Goal: Task Accomplishment & Management: Manage account settings

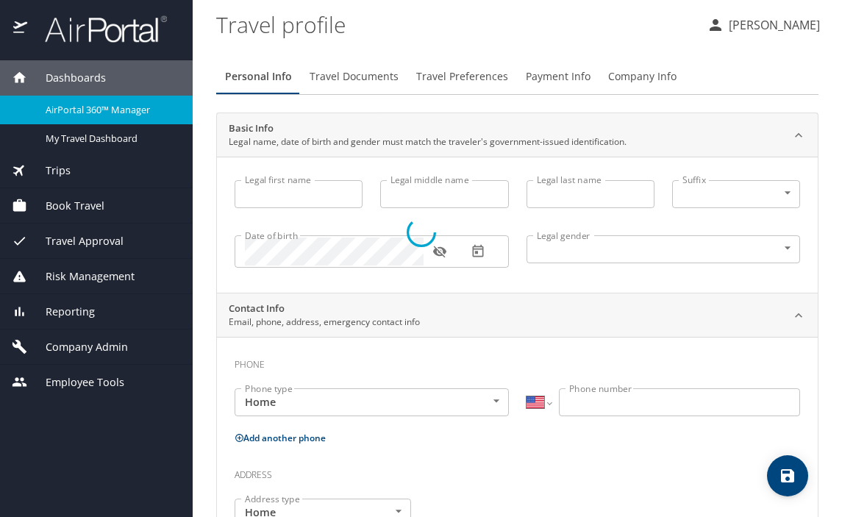
select select "US"
type input "Jennifer"
type input "Patricia Jessie"
type input "Cook"
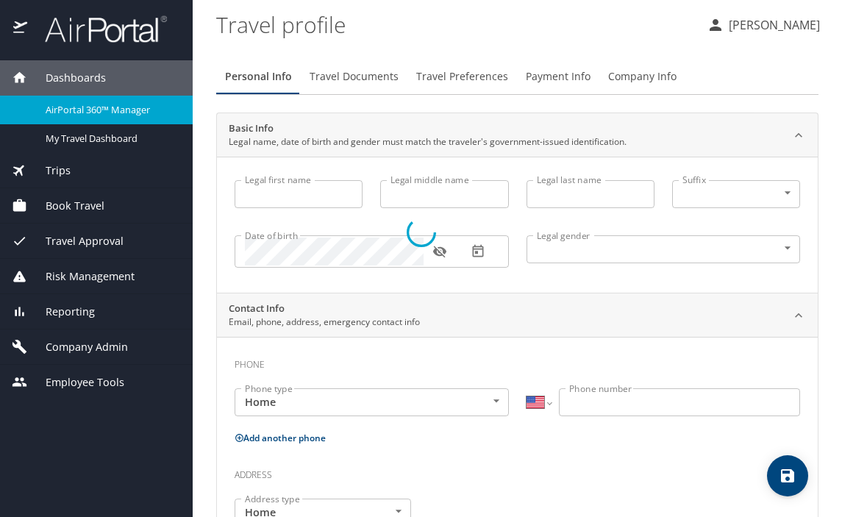
type input "Undisclosed"
type input "Patricia"
type input "Cook"
type input "(425) 890-1927"
type input "patricia.cook@outlook.com"
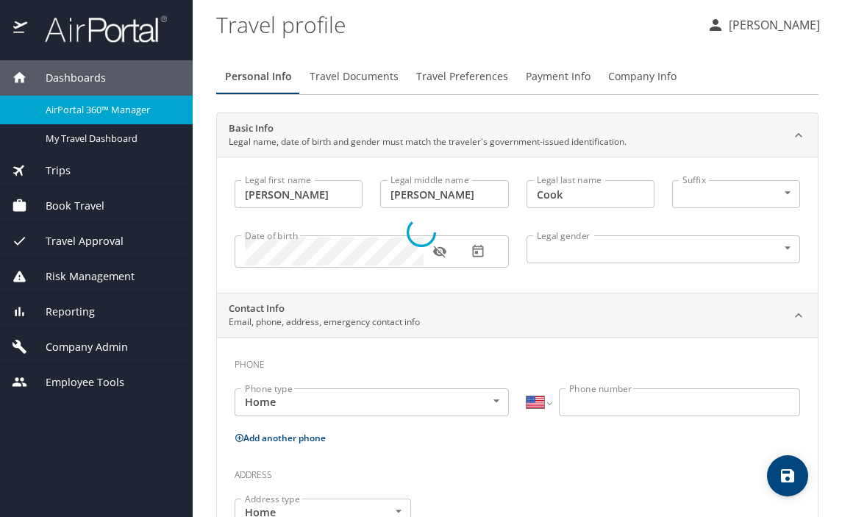
select select "US"
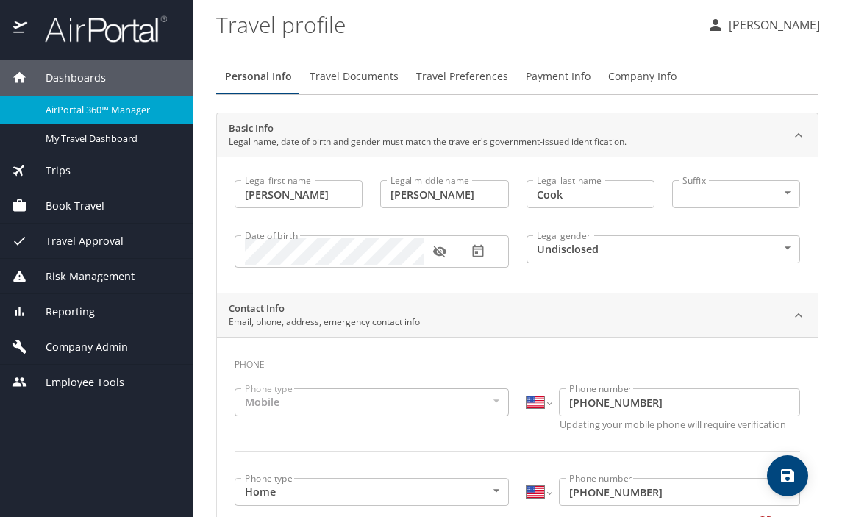
click at [93, 205] on span "Book Travel" at bounding box center [65, 206] width 77 height 16
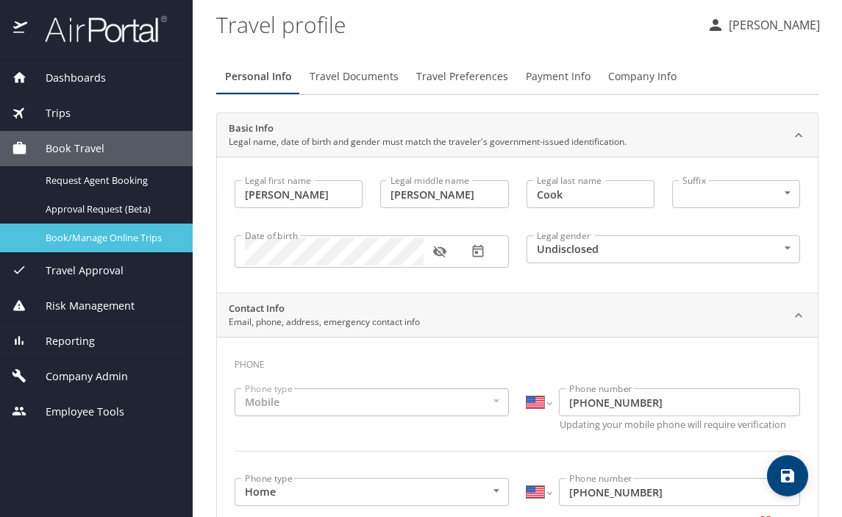
click at [92, 245] on span "Book/Manage Online Trips" at bounding box center [110, 238] width 129 height 14
